Goal: Task Accomplishment & Management: Manage account settings

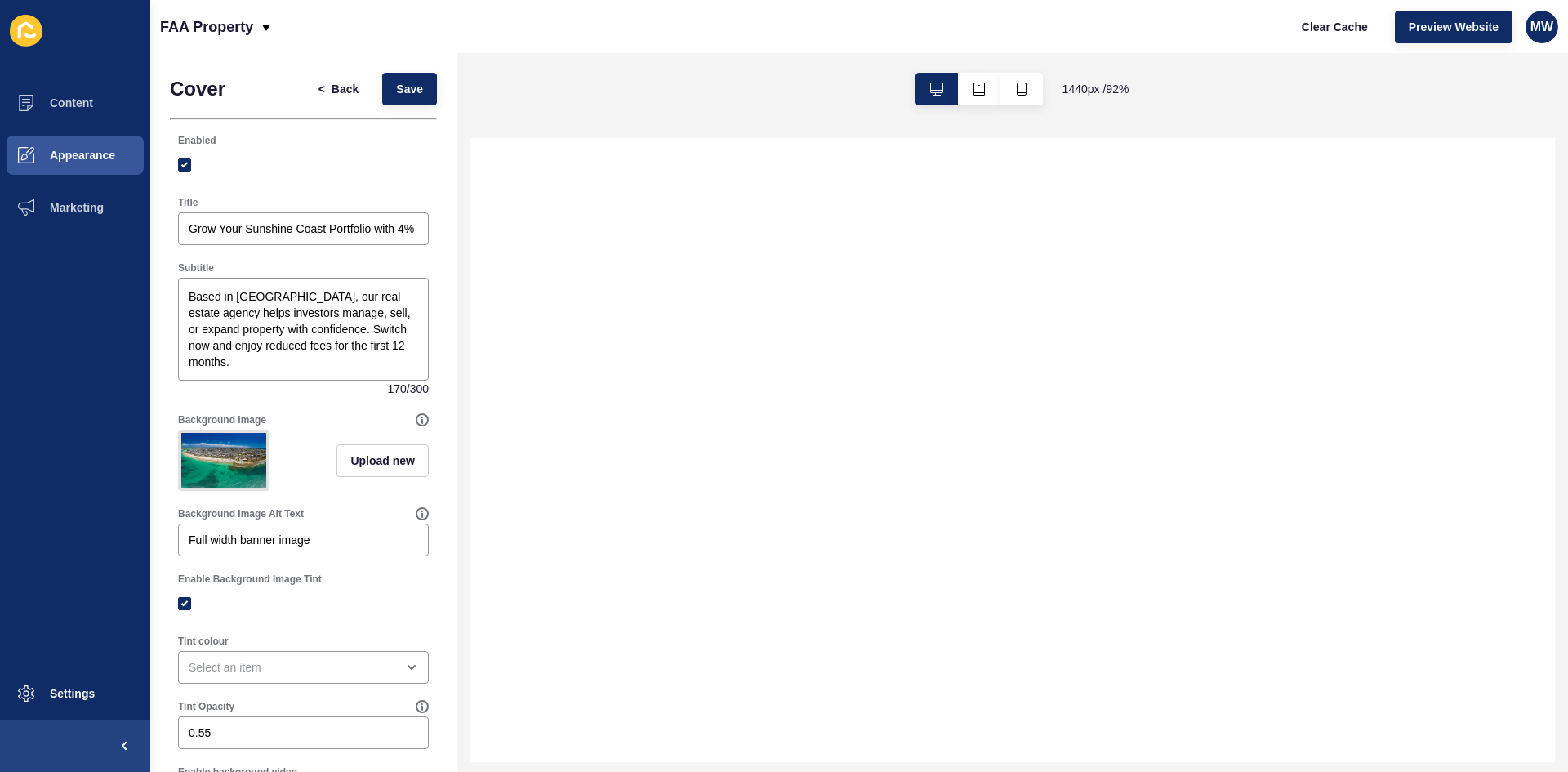
select select
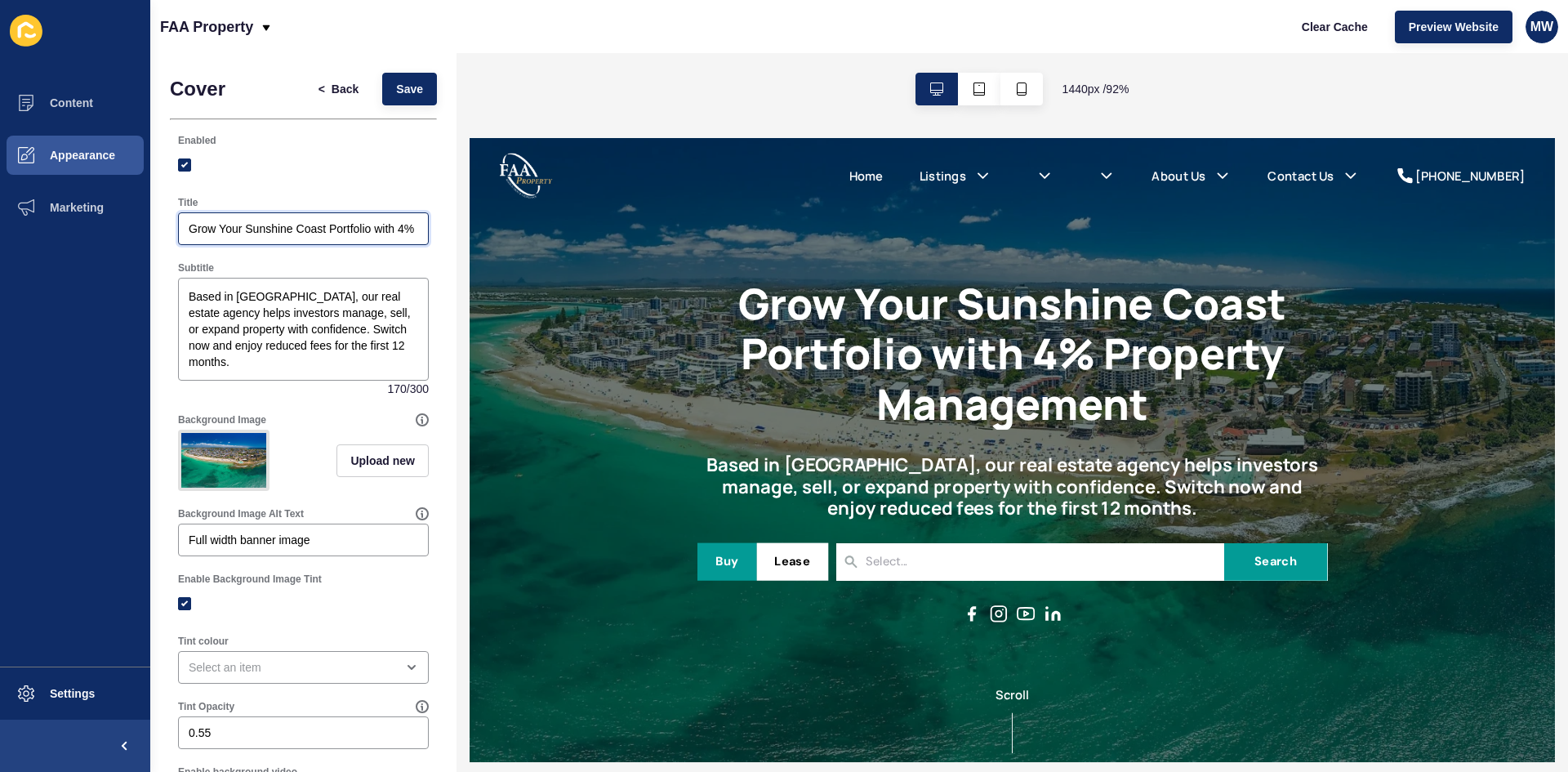
click at [303, 235] on input "Grow Your Sunshine Coast Portfolio with 4% Property Management" at bounding box center [304, 229] width 230 height 17
click at [251, 230] on input "Grow Your Sunshine Coast Portfolio with 4% Property Management" at bounding box center [304, 229] width 230 height 17
click at [308, 230] on input "Grow Your Sunshine Coast Property Management Portfolio with 4% Property Managem…" at bounding box center [304, 229] width 230 height 17
click at [345, 223] on input "Grow Your Sunshine Coast Property Management Portfolio with a low 4% Fee" at bounding box center [304, 229] width 230 height 17
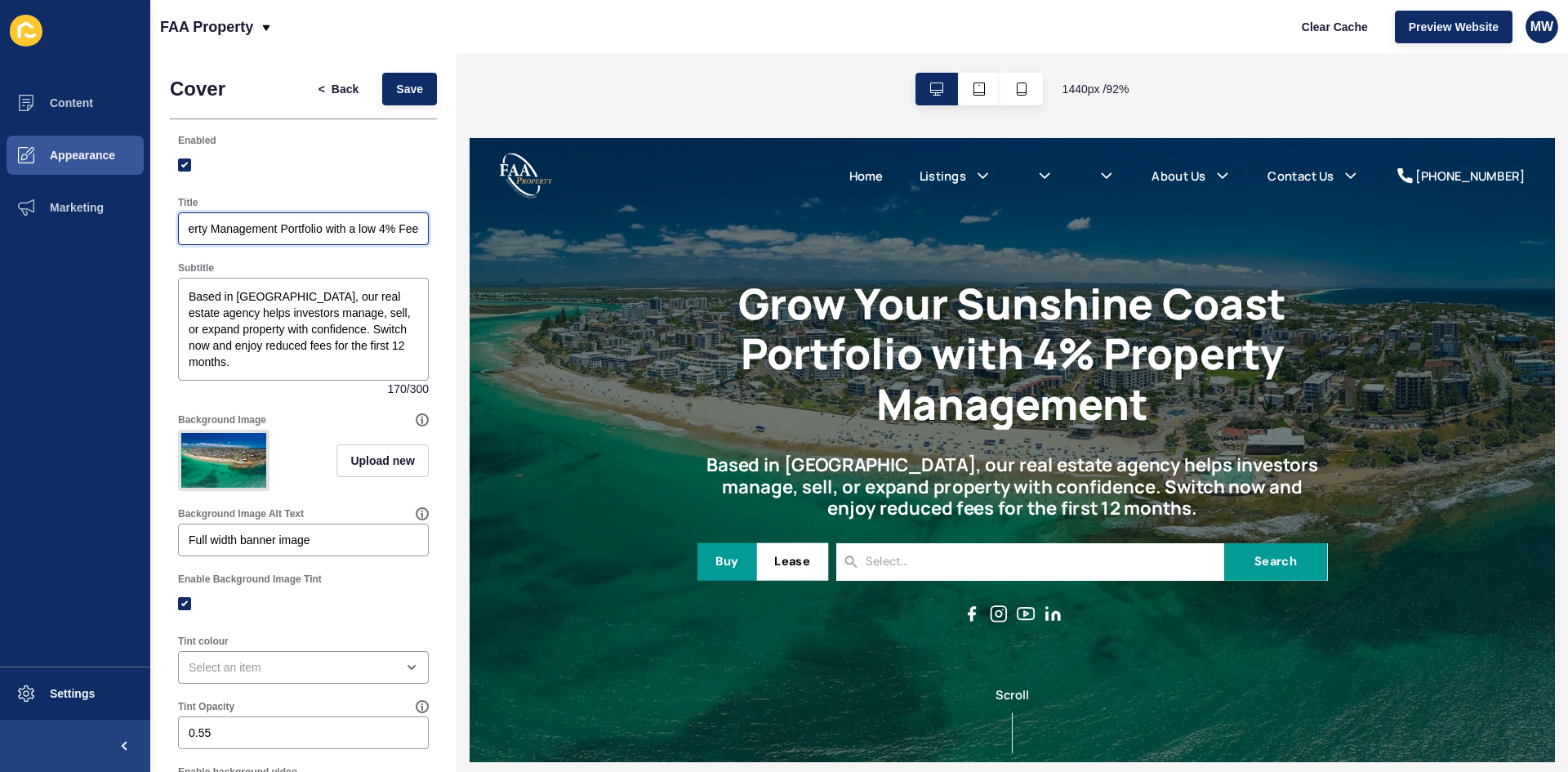
click at [345, 223] on input "Grow Your Sunshine Coast Property Management Portfolio with a low 4% Fee" at bounding box center [304, 229] width 230 height 17
type input "Grow Your Sunshine Coast Property Management Portfolio with a low 4% Fee"
click at [323, 337] on textarea "Based in Maroochydore, our real estate agency helps investors manage, sell, or …" at bounding box center [303, 329] width 245 height 98
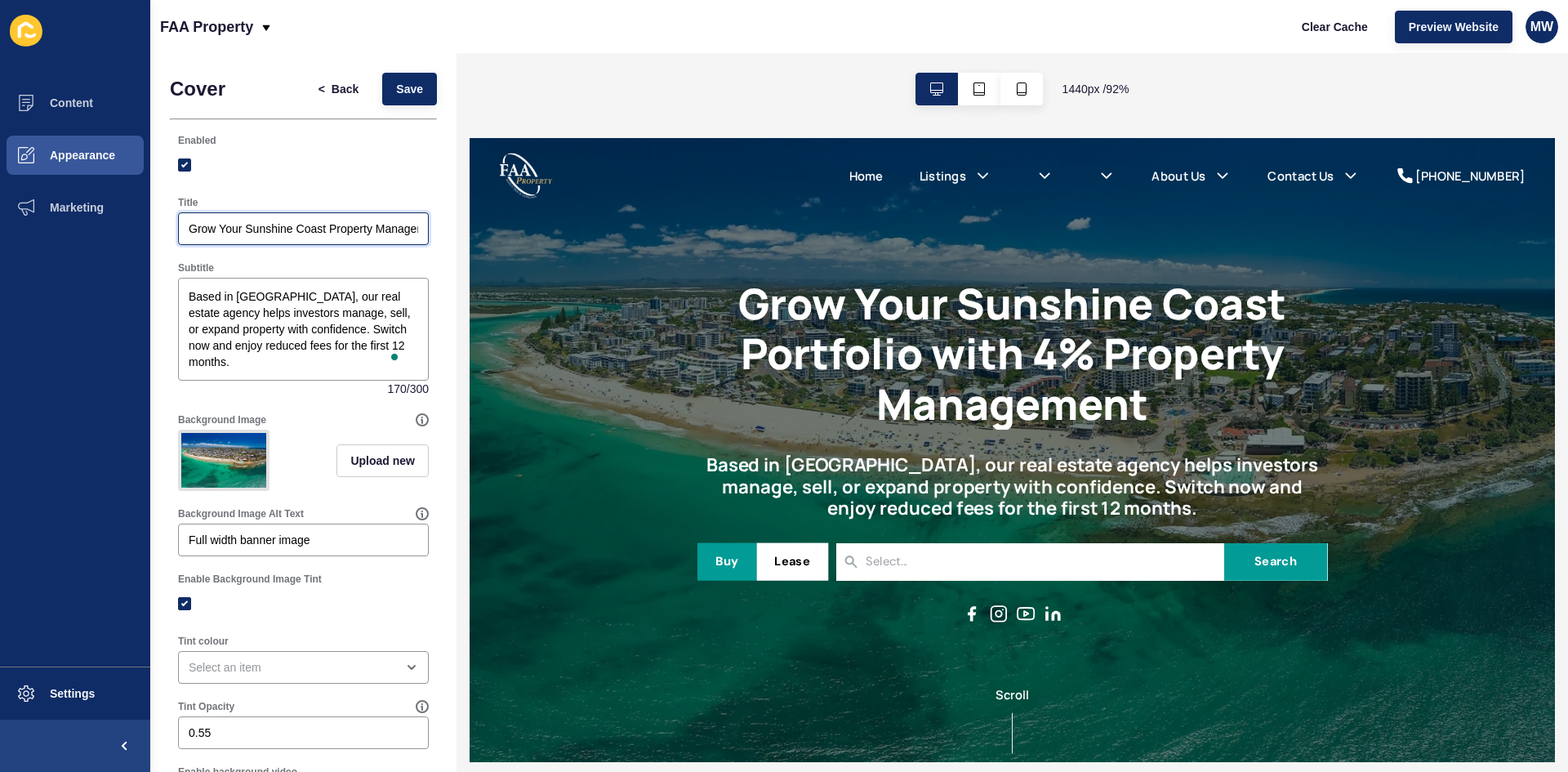
drag, startPoint x: 298, startPoint y: 230, endPoint x: 312, endPoint y: 225, distance: 14.9
click at [312, 225] on input "Grow Your Sunshine Coast Property Management Portfolio with a low 4% Fee" at bounding box center [304, 229] width 230 height 17
click at [396, 88] on span "Save" at bounding box center [409, 89] width 27 height 17
click at [92, 203] on span "Marketing" at bounding box center [51, 207] width 106 height 13
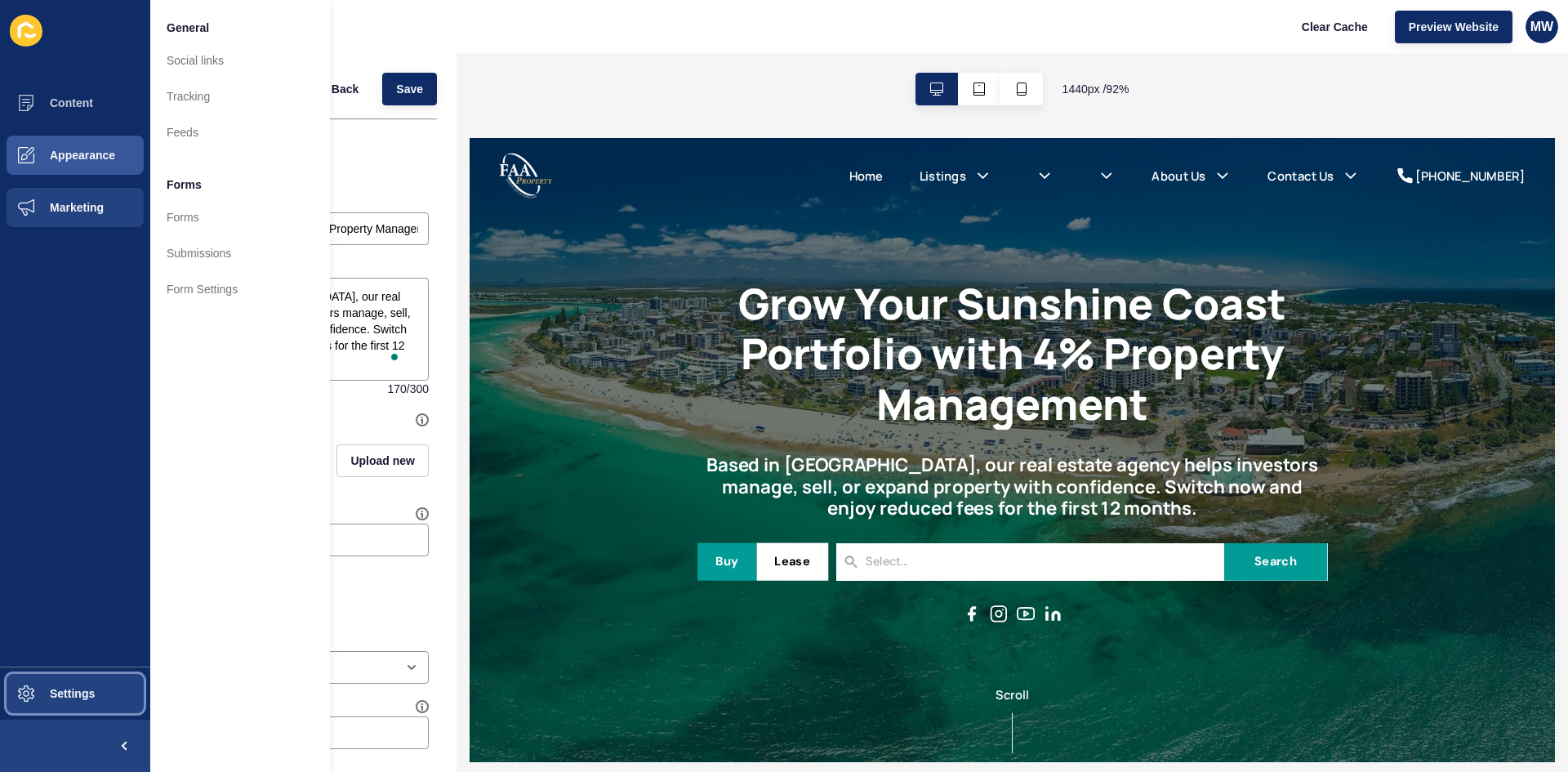
click at [82, 693] on span "Settings" at bounding box center [46, 693] width 97 height 13
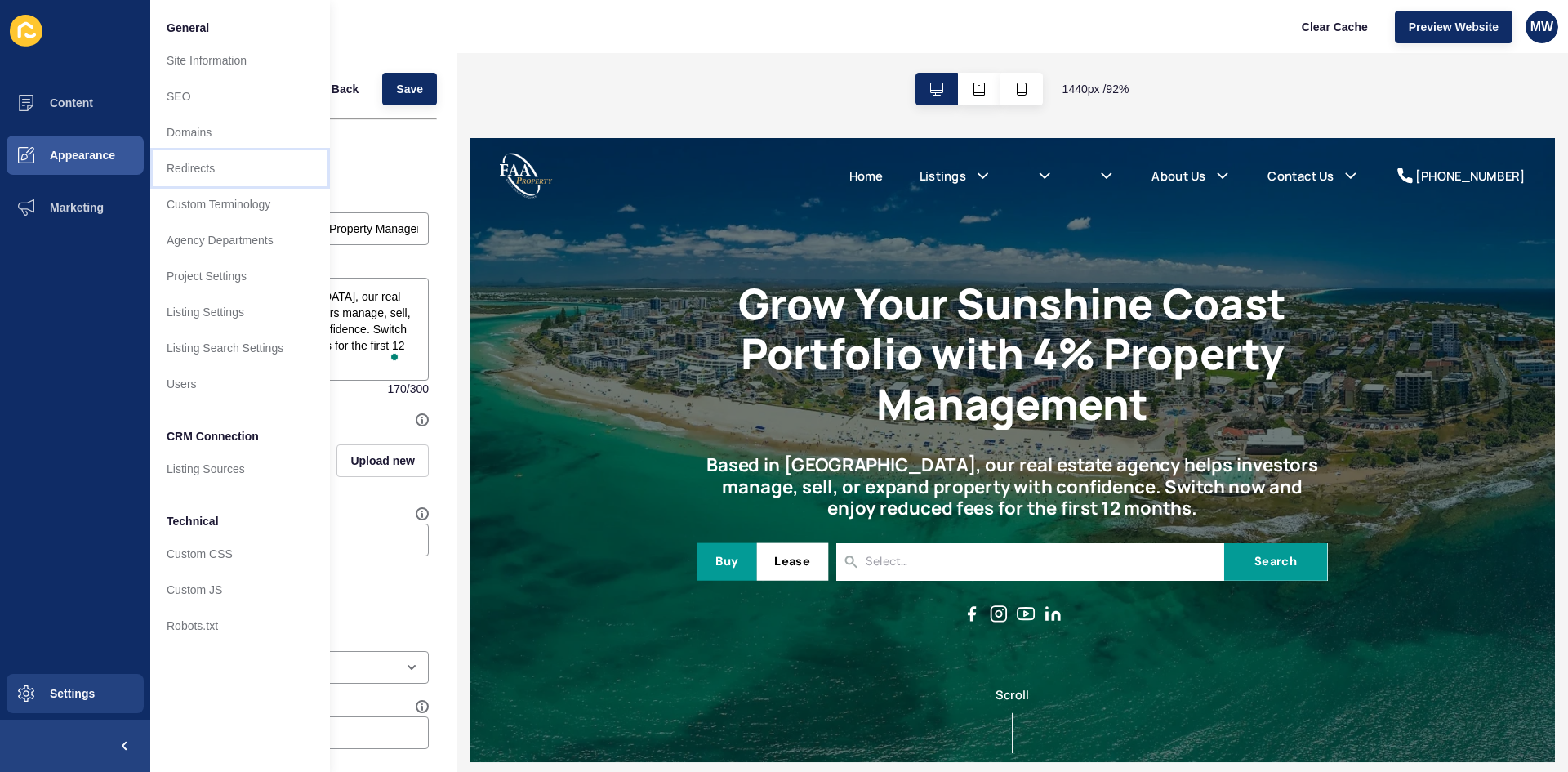
click at [230, 178] on link "Redirects" at bounding box center [240, 168] width 180 height 36
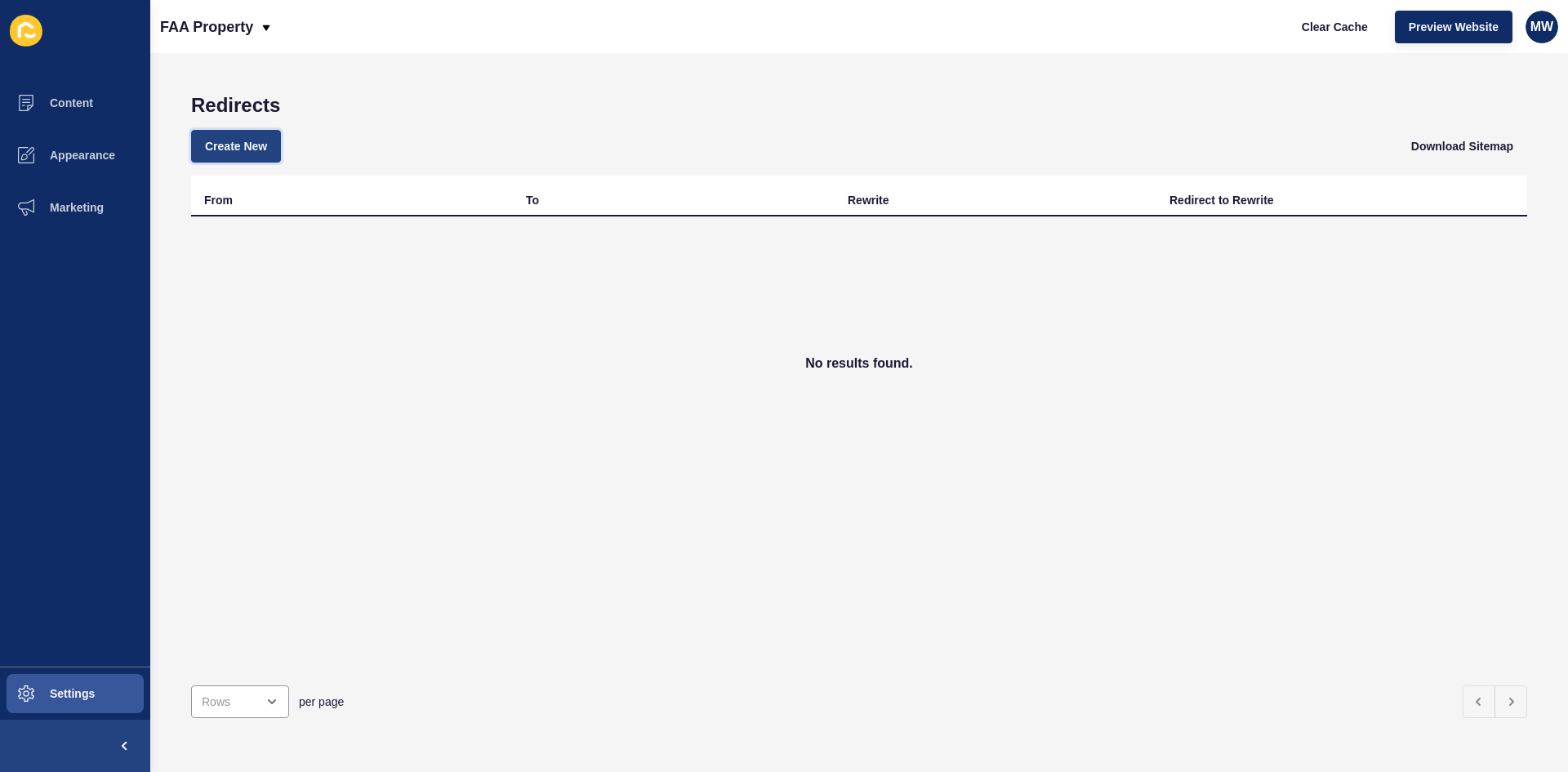
click at [243, 154] on span "Create New" at bounding box center [235, 146] width 62 height 17
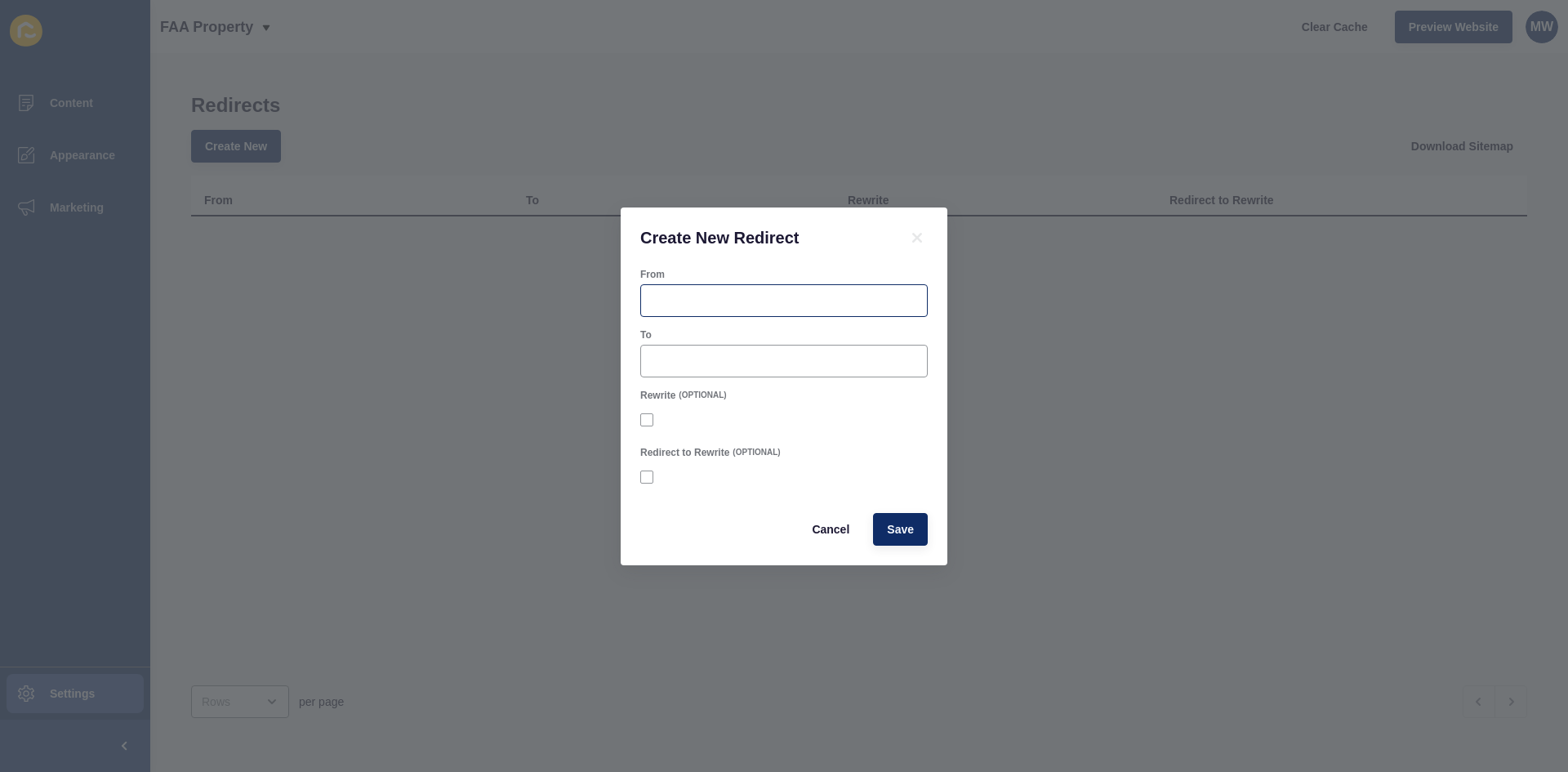
click at [700, 288] on div at bounding box center [784, 300] width 287 height 32
paste input "Grow Your Sunshine Coast Property Management Portfolio with a low 4% Fee"
type input "Grow Your Sunshine Coast Property Management Portfolio with a low 4% Fee"
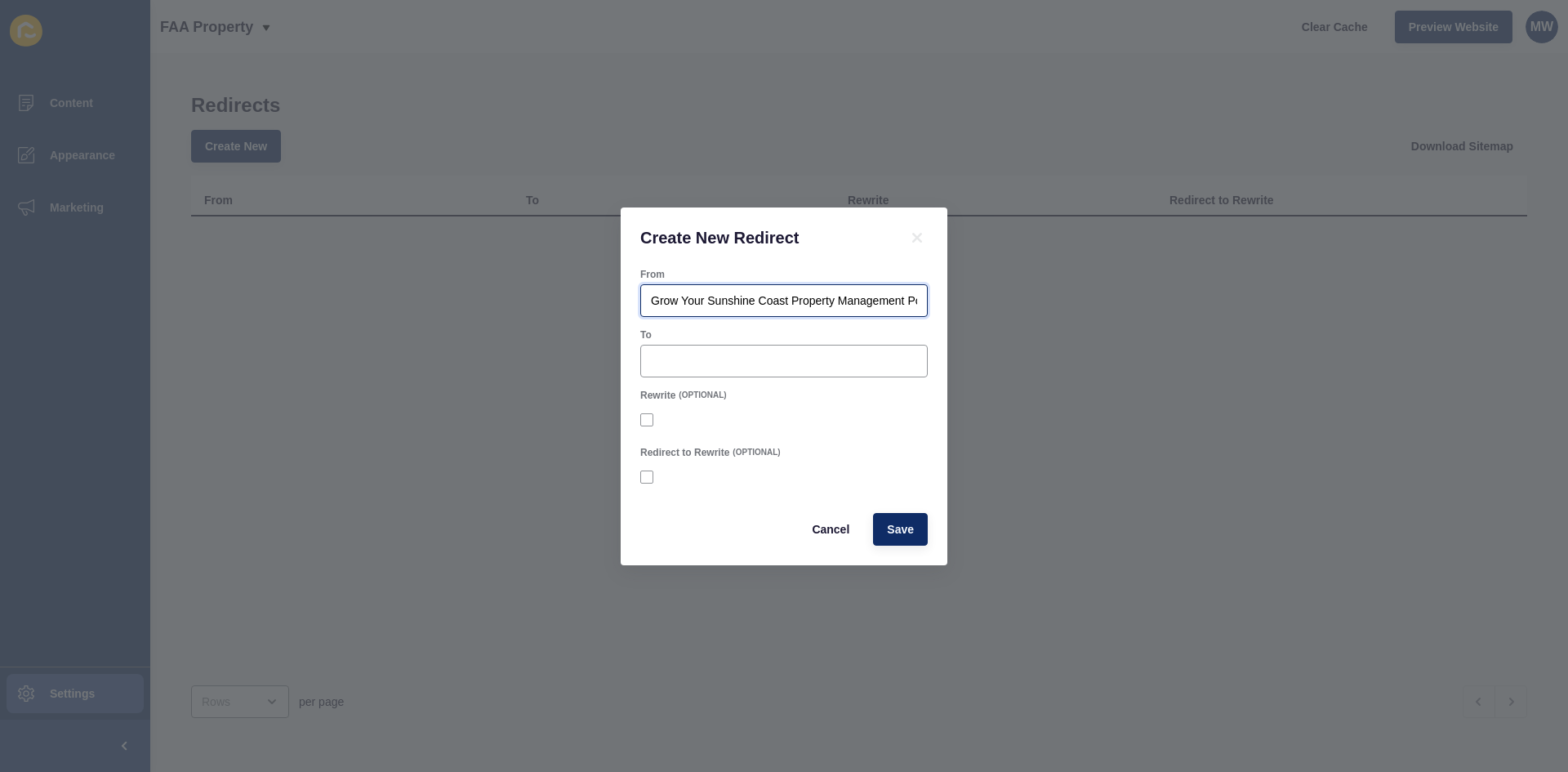
click at [792, 307] on input "Grow Your Sunshine Coast Property Management Portfolio with a low 4% Fee" at bounding box center [784, 300] width 266 height 17
paste input "https://faaproperty.net.au/blog/property-managers-maroochydore"
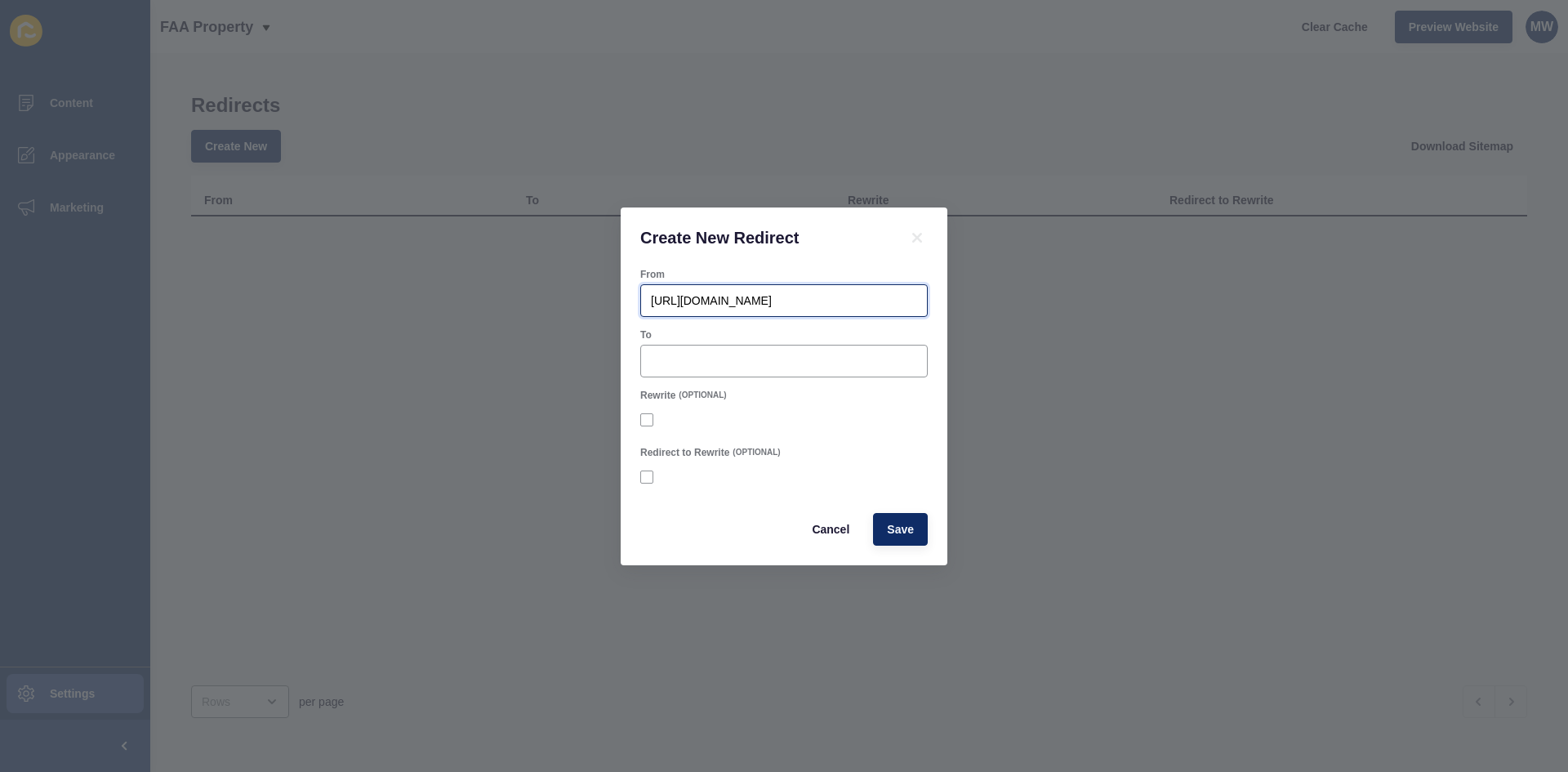
type input "https://faaproperty.net.au/blog/property-managers-maroochydore"
click at [711, 357] on input "To" at bounding box center [784, 361] width 266 height 17
paste input "https://faaproperty.net.au/blog/best-property-managers-maroochydore"
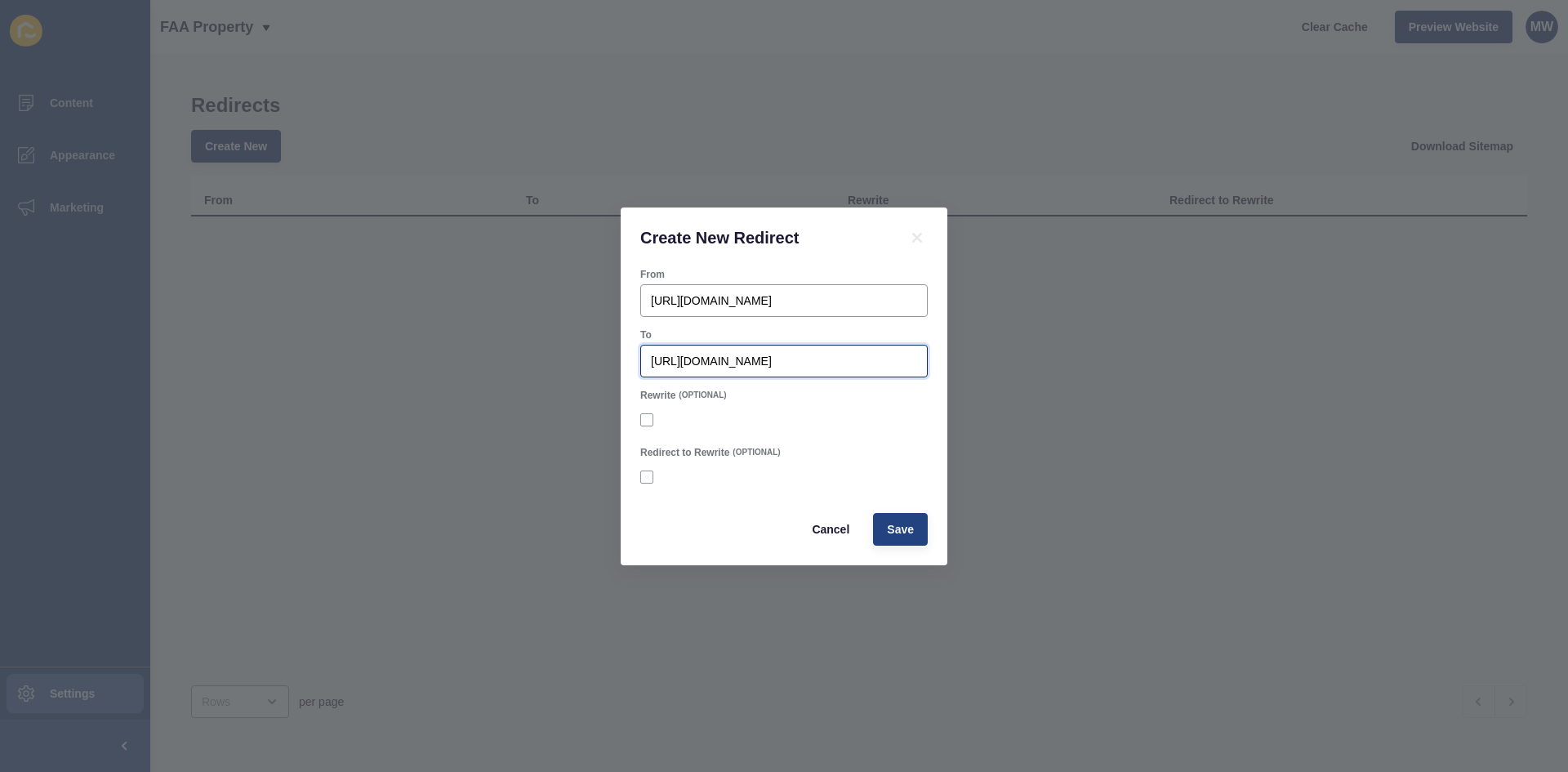
type input "https://faaproperty.net.au/blog/best-property-managers-maroochydore"
click at [891, 531] on span "Save" at bounding box center [900, 529] width 27 height 17
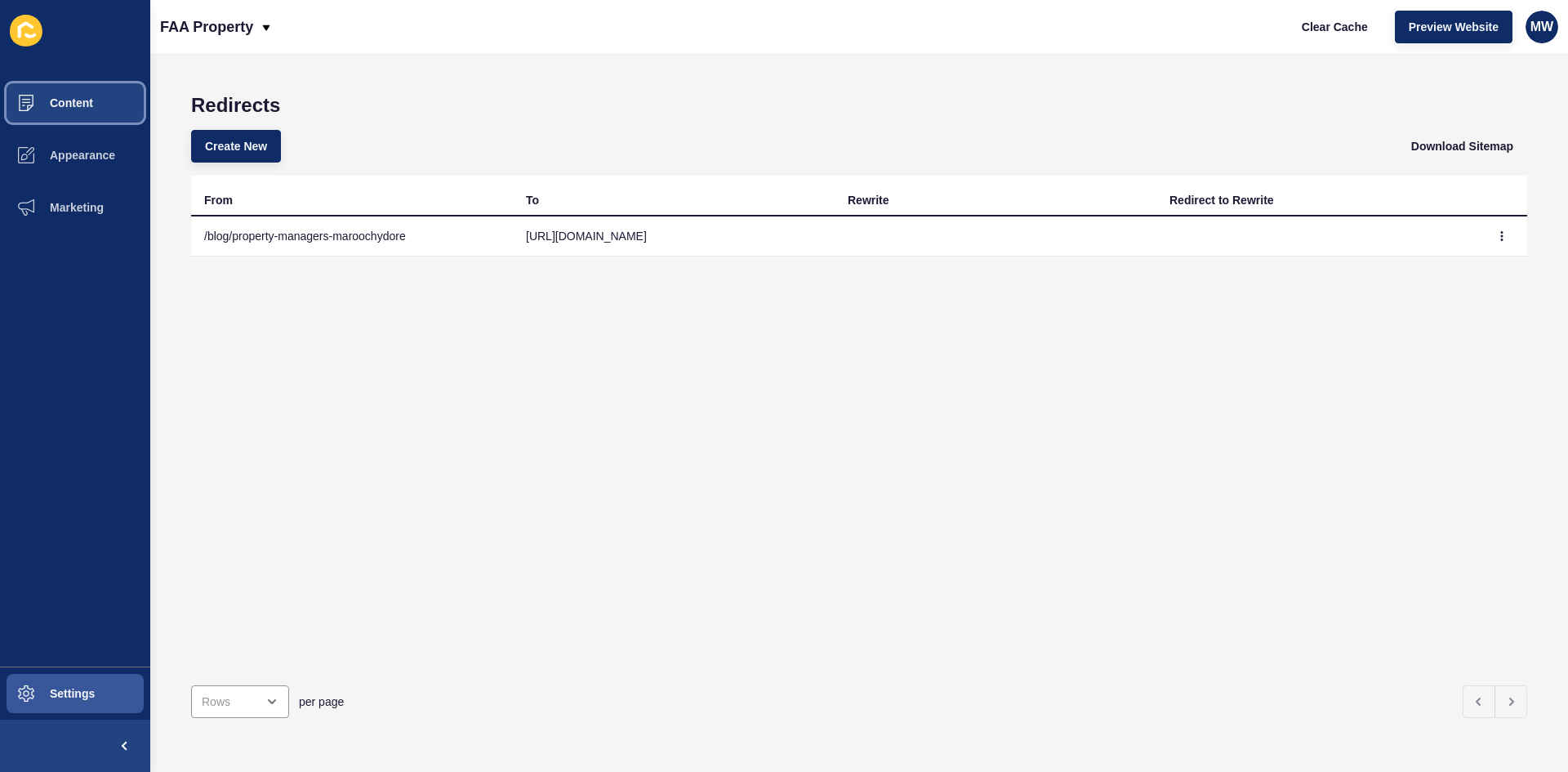
click at [86, 106] on span "Content" at bounding box center [45, 103] width 96 height 13
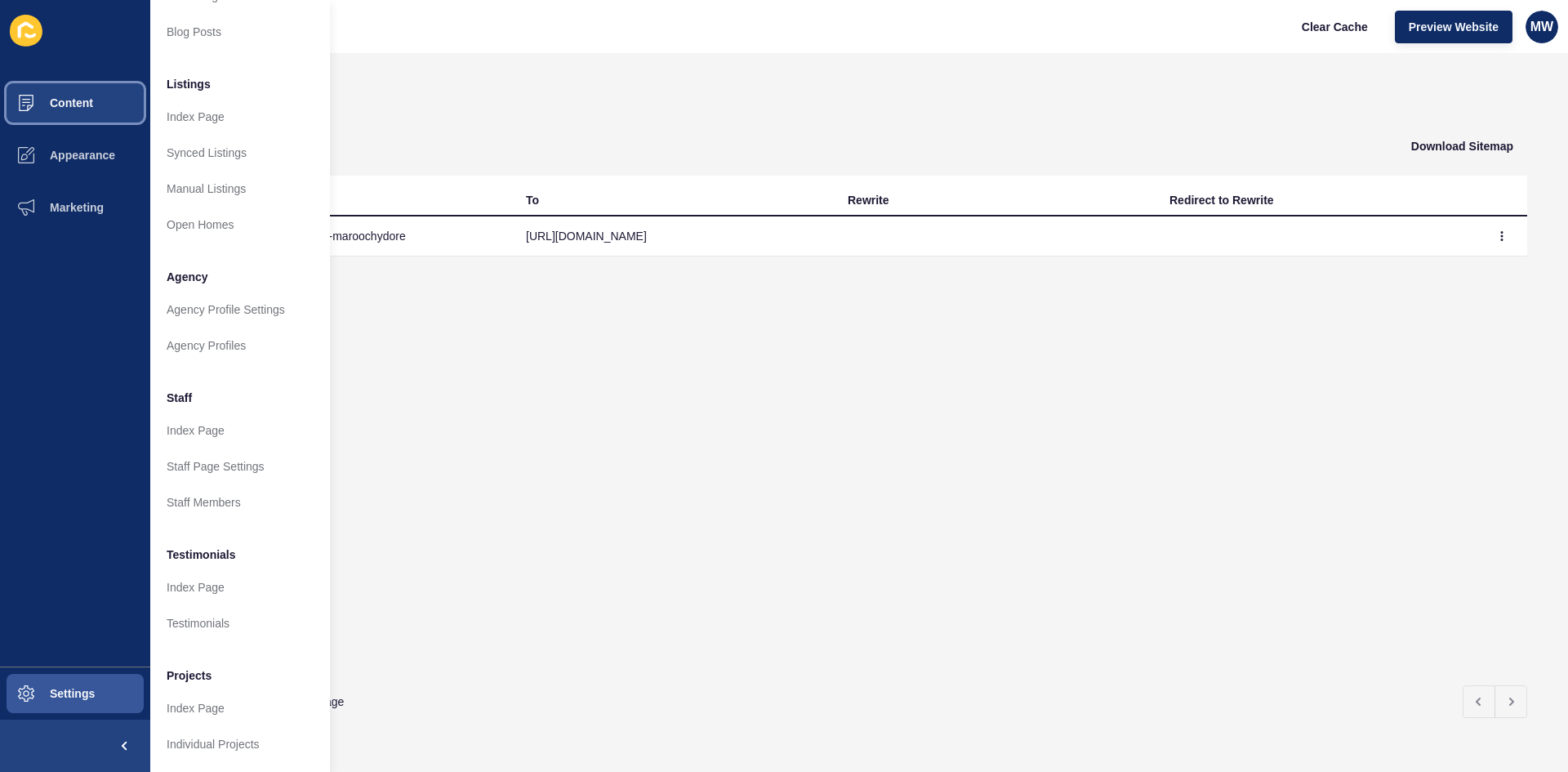
scroll to position [198, 0]
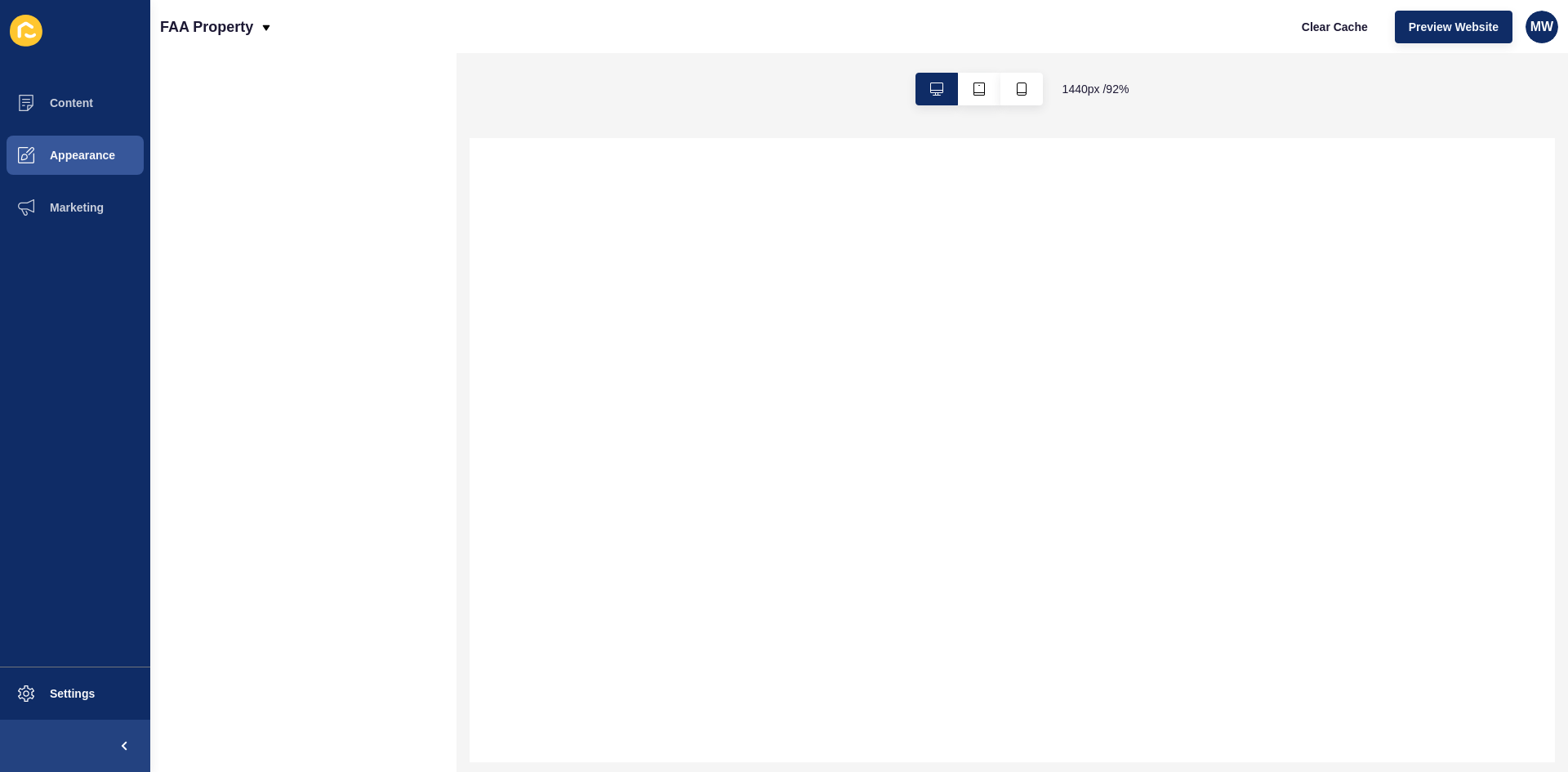
select select
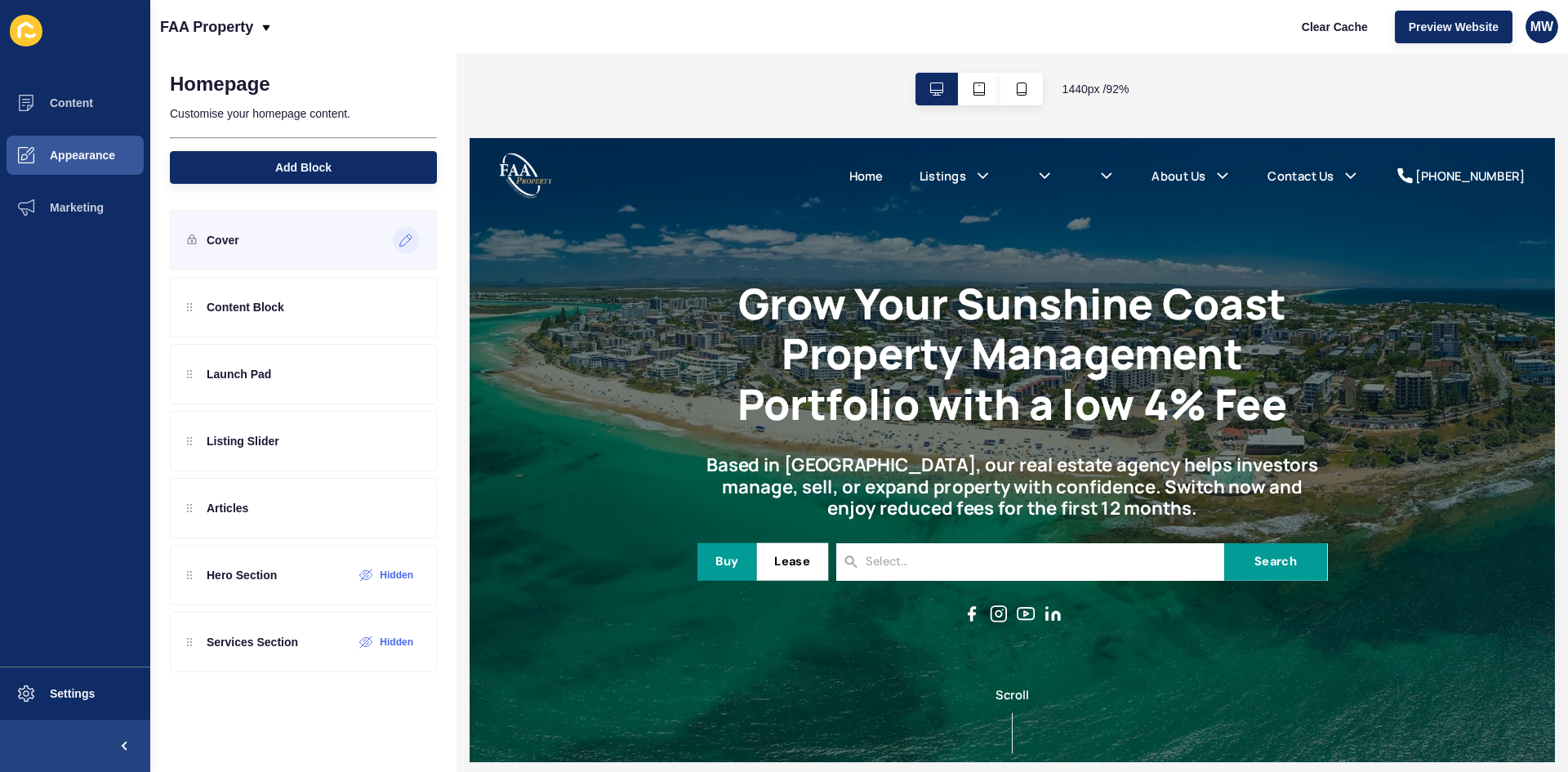
click at [407, 240] on icon at bounding box center [406, 240] width 14 height 13
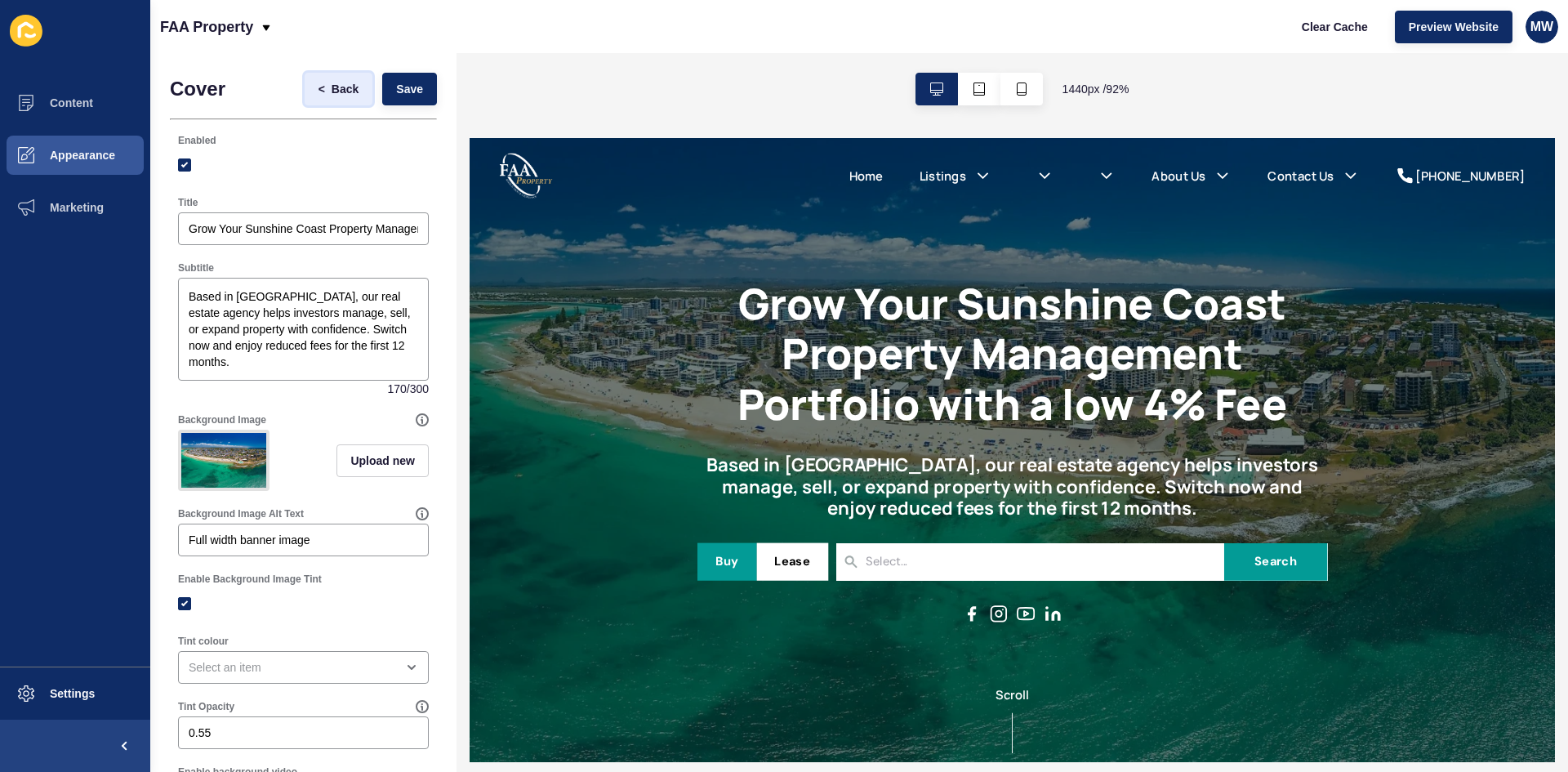
click at [319, 93] on span "<" at bounding box center [325, 89] width 13 height 17
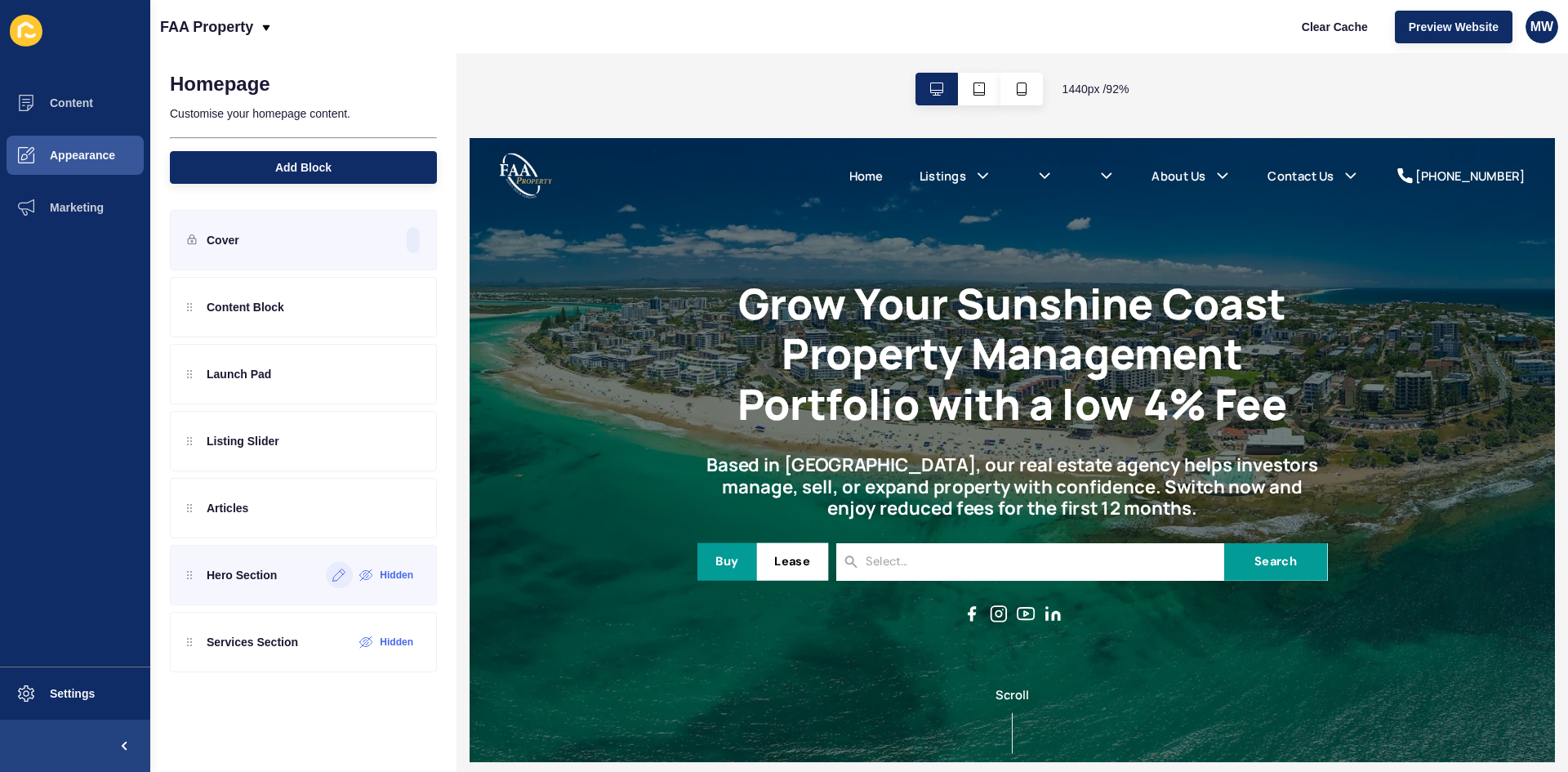
click at [335, 572] on icon at bounding box center [339, 575] width 14 height 13
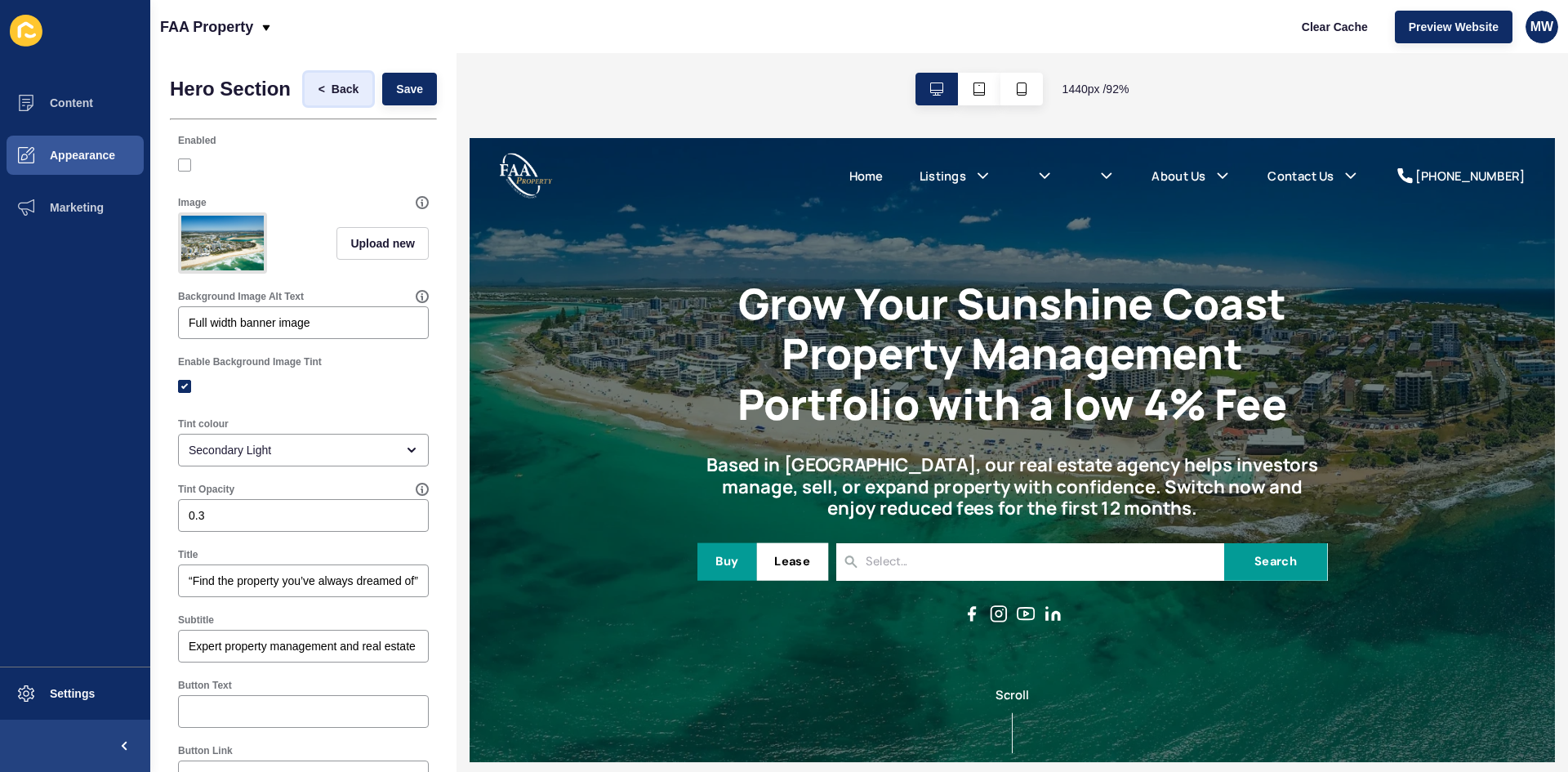
click at [319, 95] on span "<" at bounding box center [322, 89] width 7 height 17
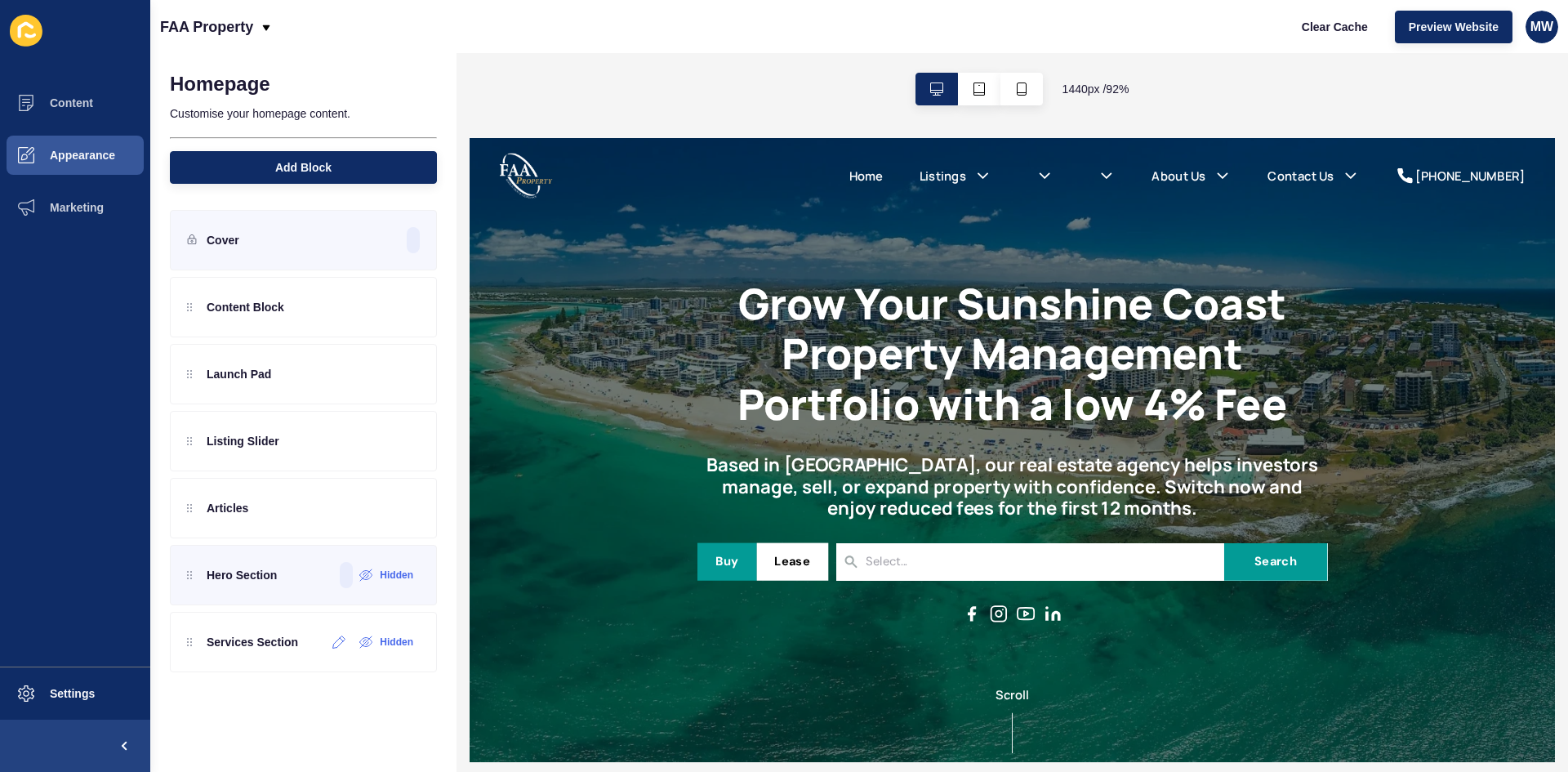
click at [339, 641] on icon at bounding box center [339, 642] width 14 height 13
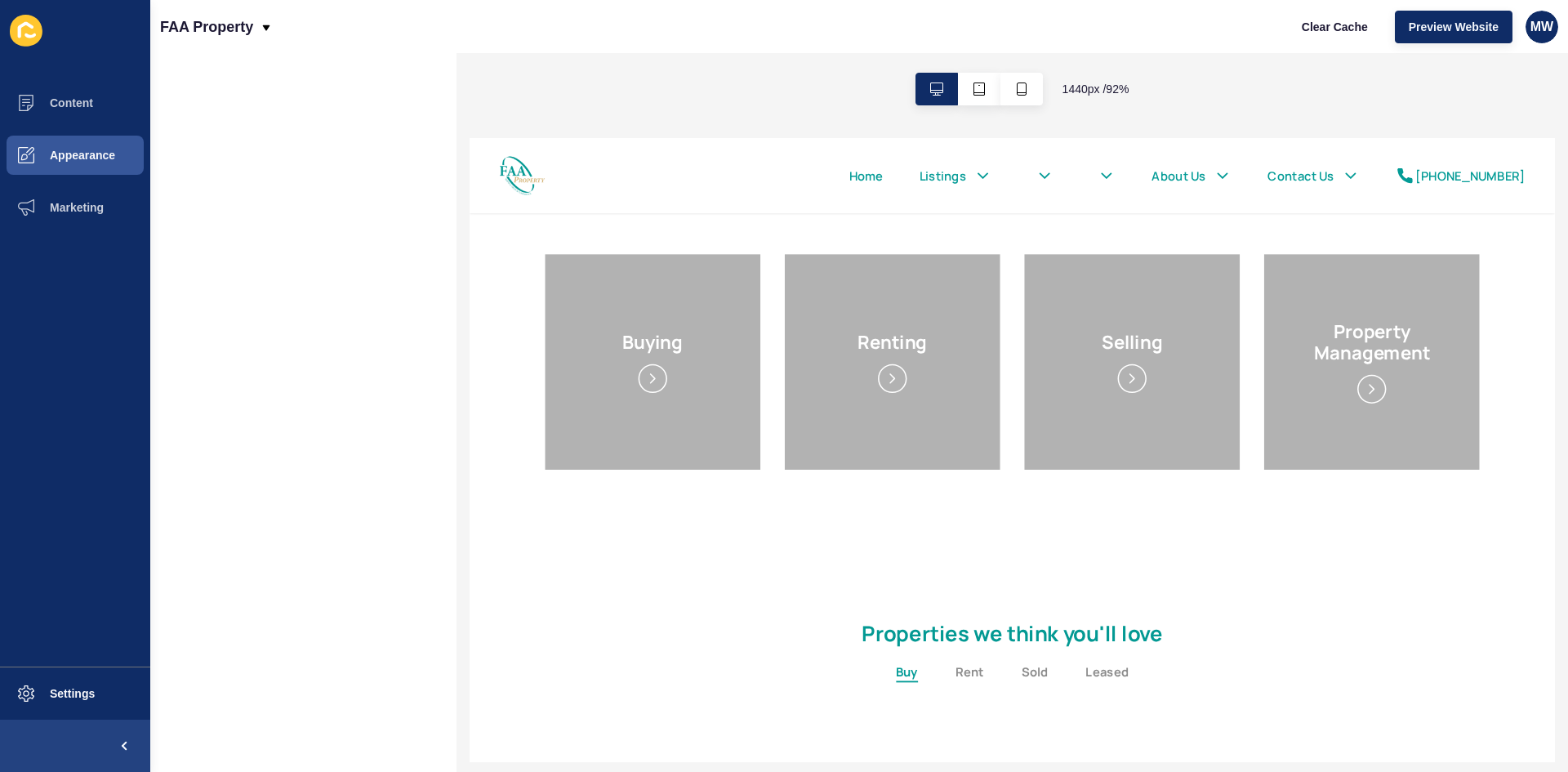
scroll to position [1198, 0]
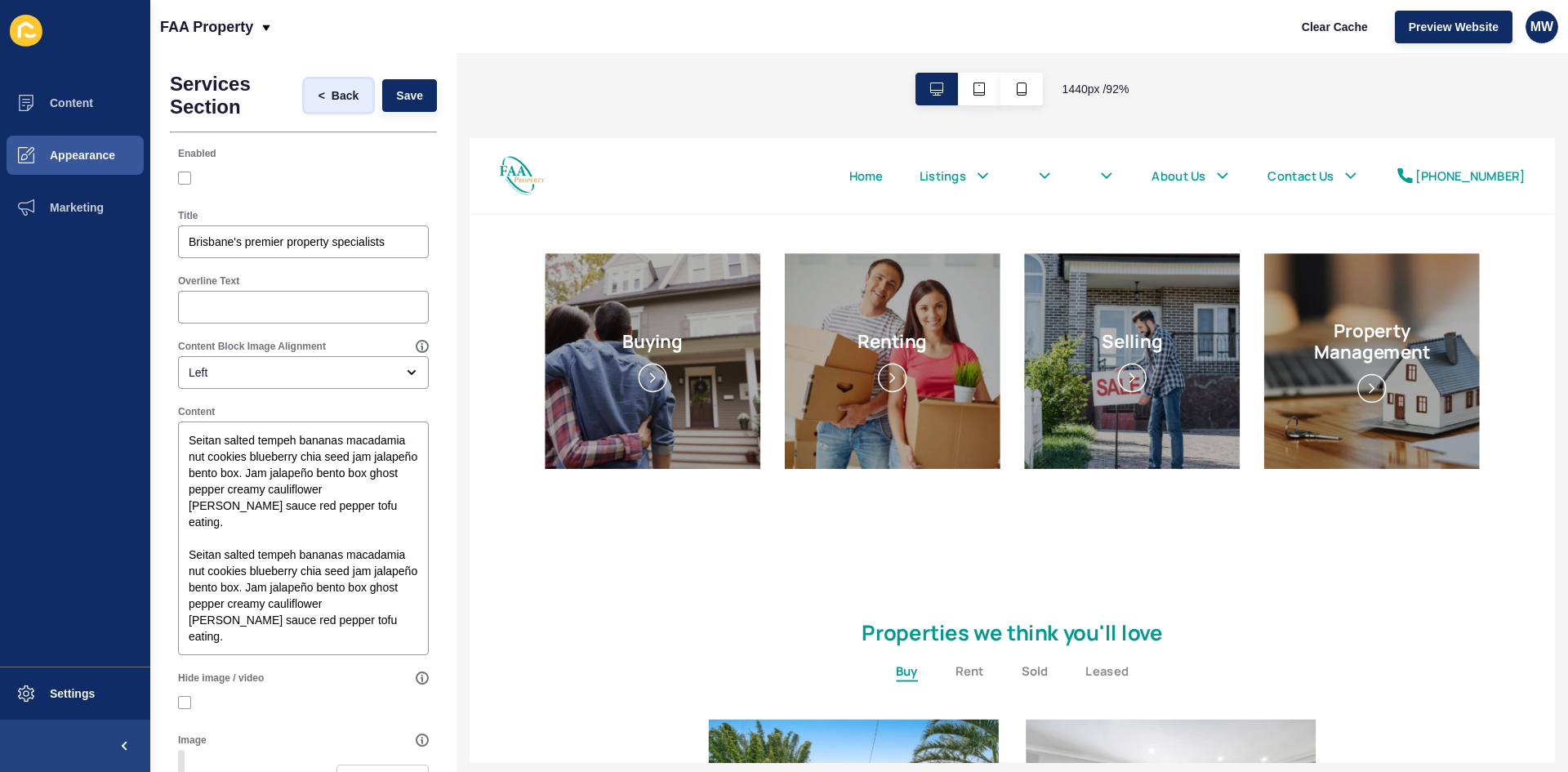
click at [304, 94] on button "< Back" at bounding box center [339, 95] width 68 height 32
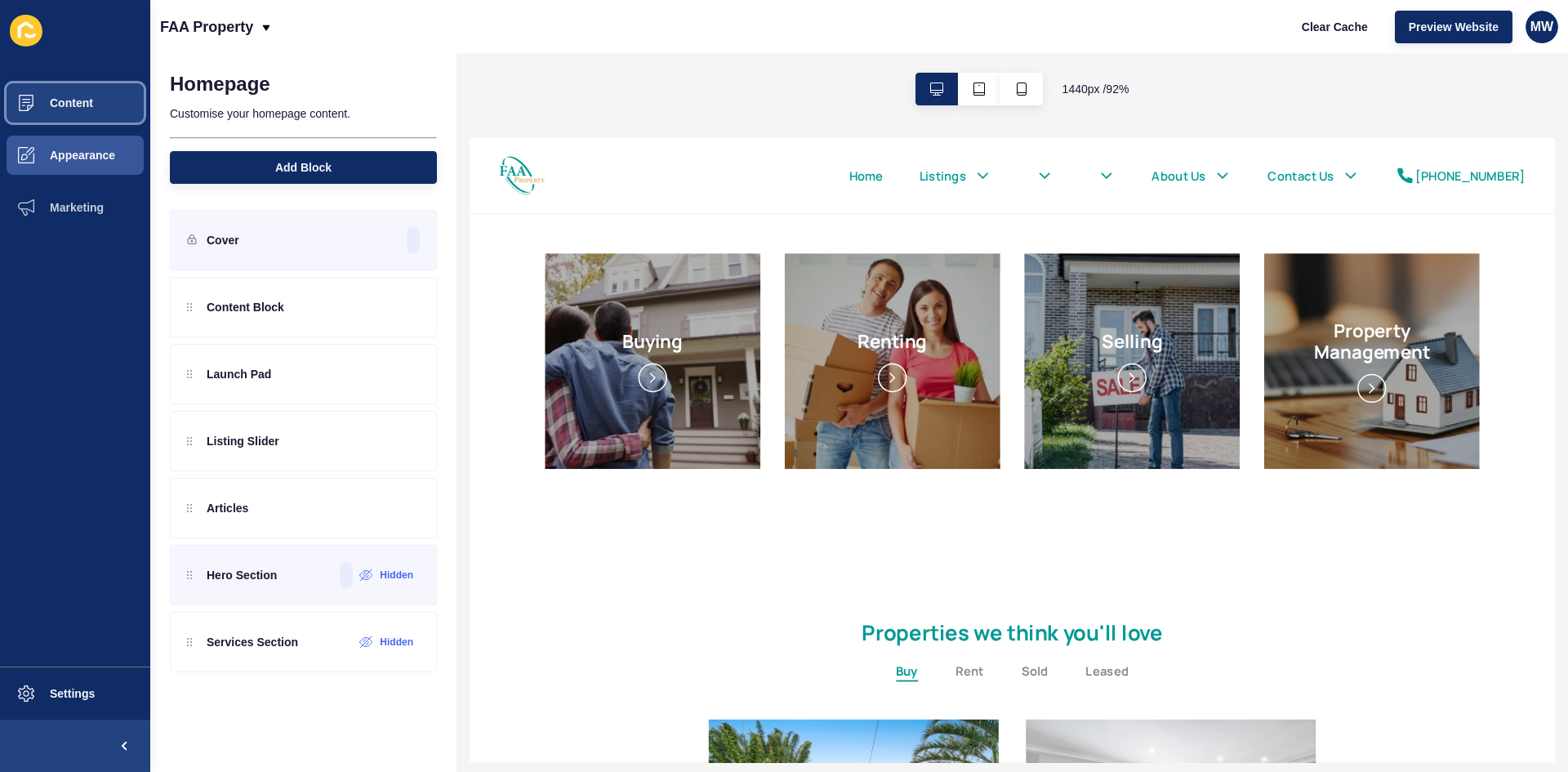
click at [84, 103] on span "Content" at bounding box center [45, 103] width 96 height 13
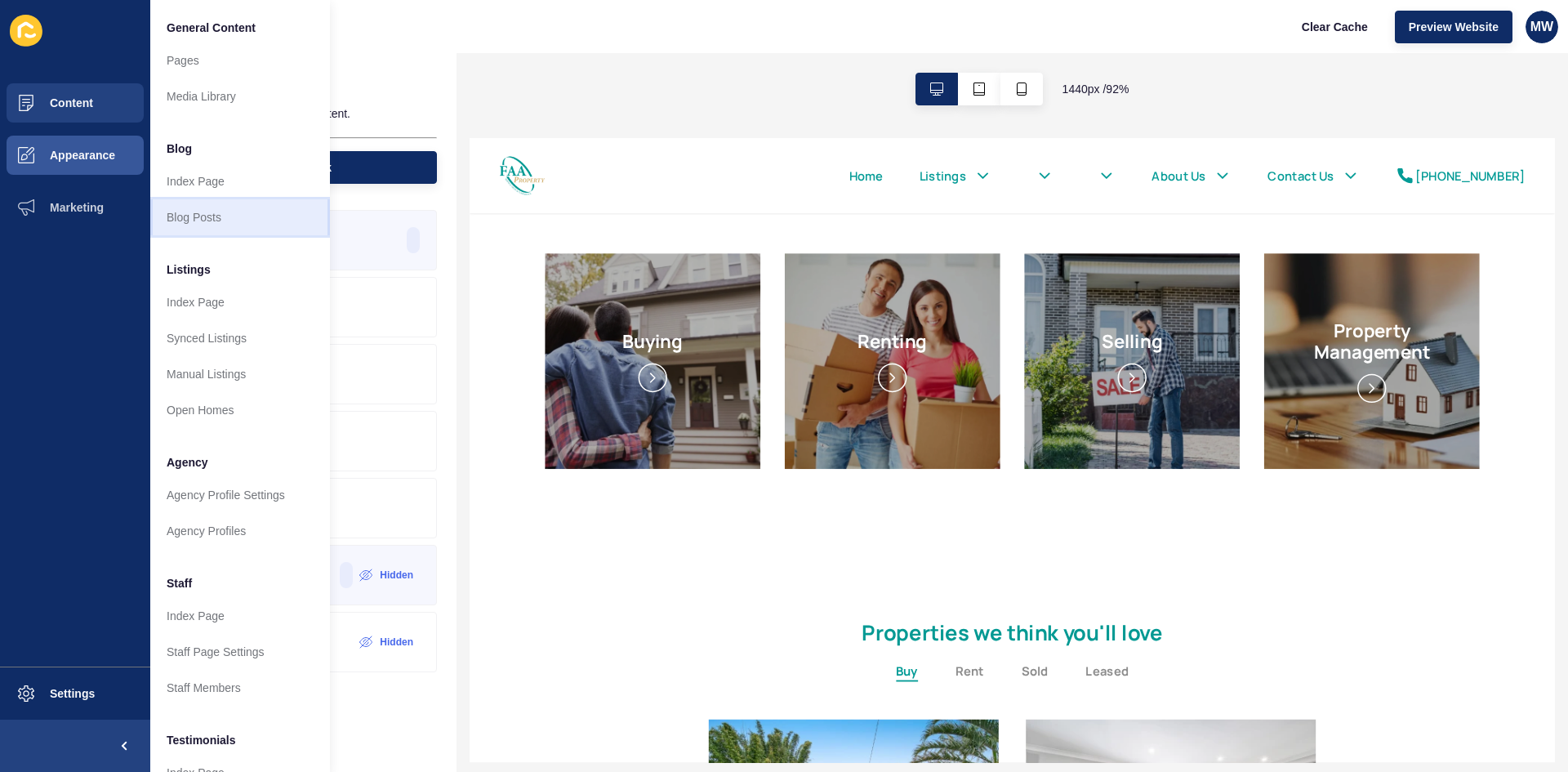
click at [210, 218] on link "Blog Posts" at bounding box center [240, 216] width 180 height 36
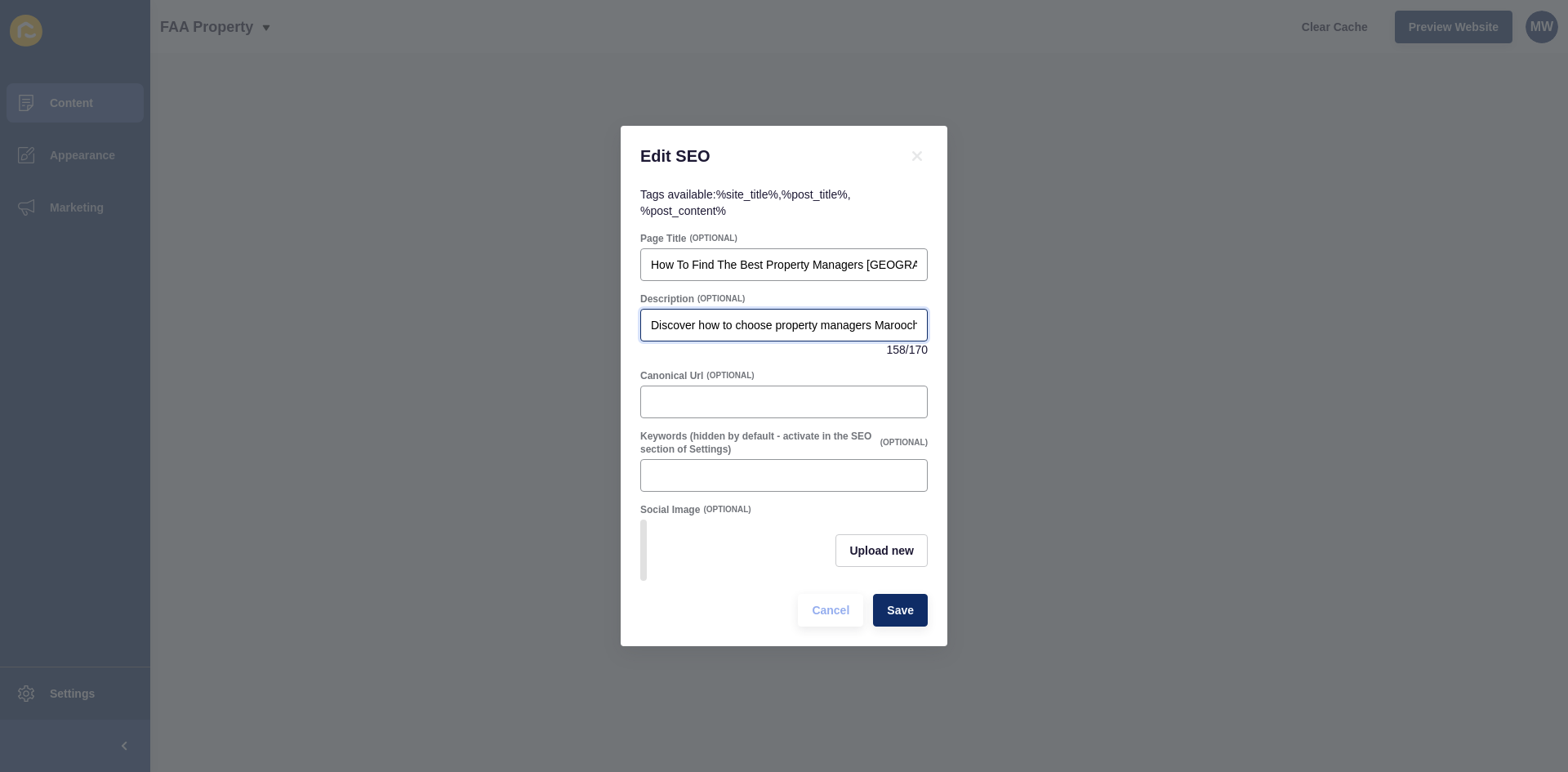
click at [786, 320] on input "Discover how to choose property managers Maroochydore residents trust. Compare …" at bounding box center [784, 325] width 266 height 17
type input "Discover how to choose the best property managers Maroochydore residents trust.…"
click at [900, 607] on span "Save" at bounding box center [900, 610] width 27 height 17
